Goal: Task Accomplishment & Management: Use online tool/utility

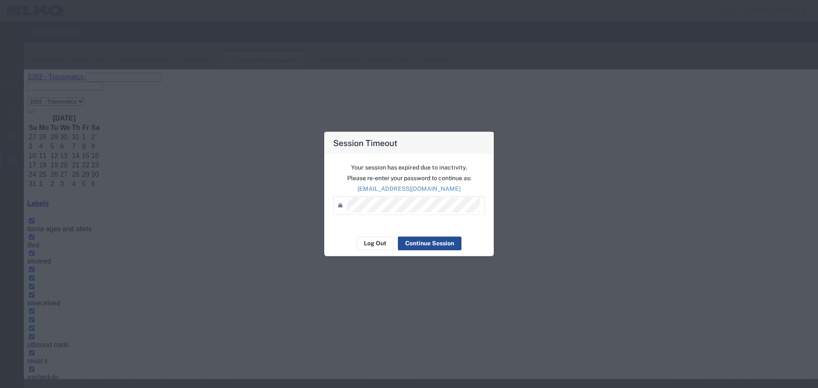
scroll to position [43, 0]
click at [412, 240] on button "Continue Session" at bounding box center [430, 244] width 64 height 14
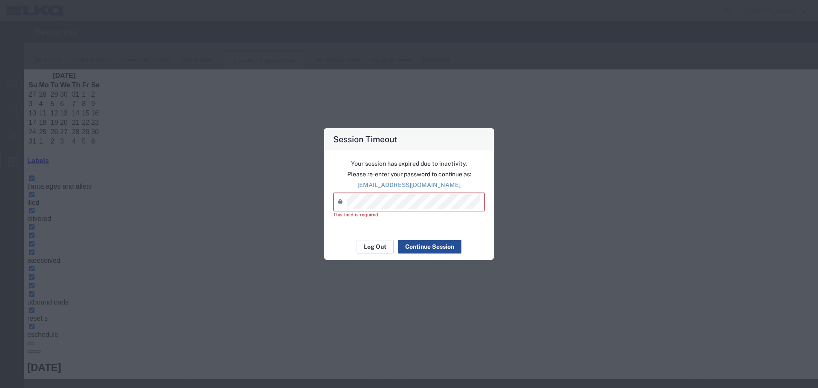
click at [378, 251] on button "Log Out" at bounding box center [375, 247] width 37 height 14
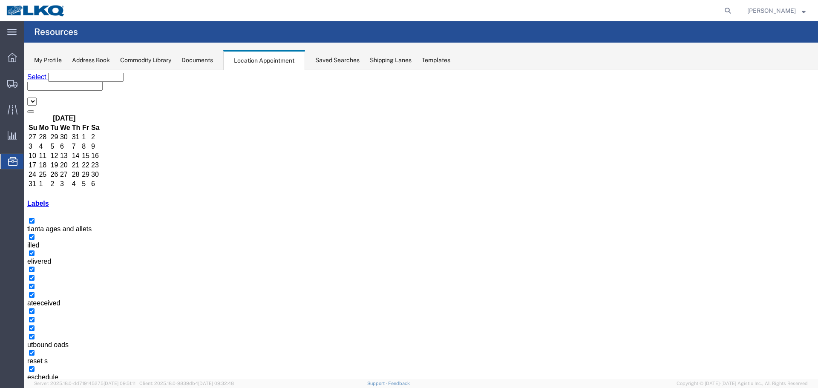
select select "28018"
